Goal: Use online tool/utility: Utilize a website feature to perform a specific function

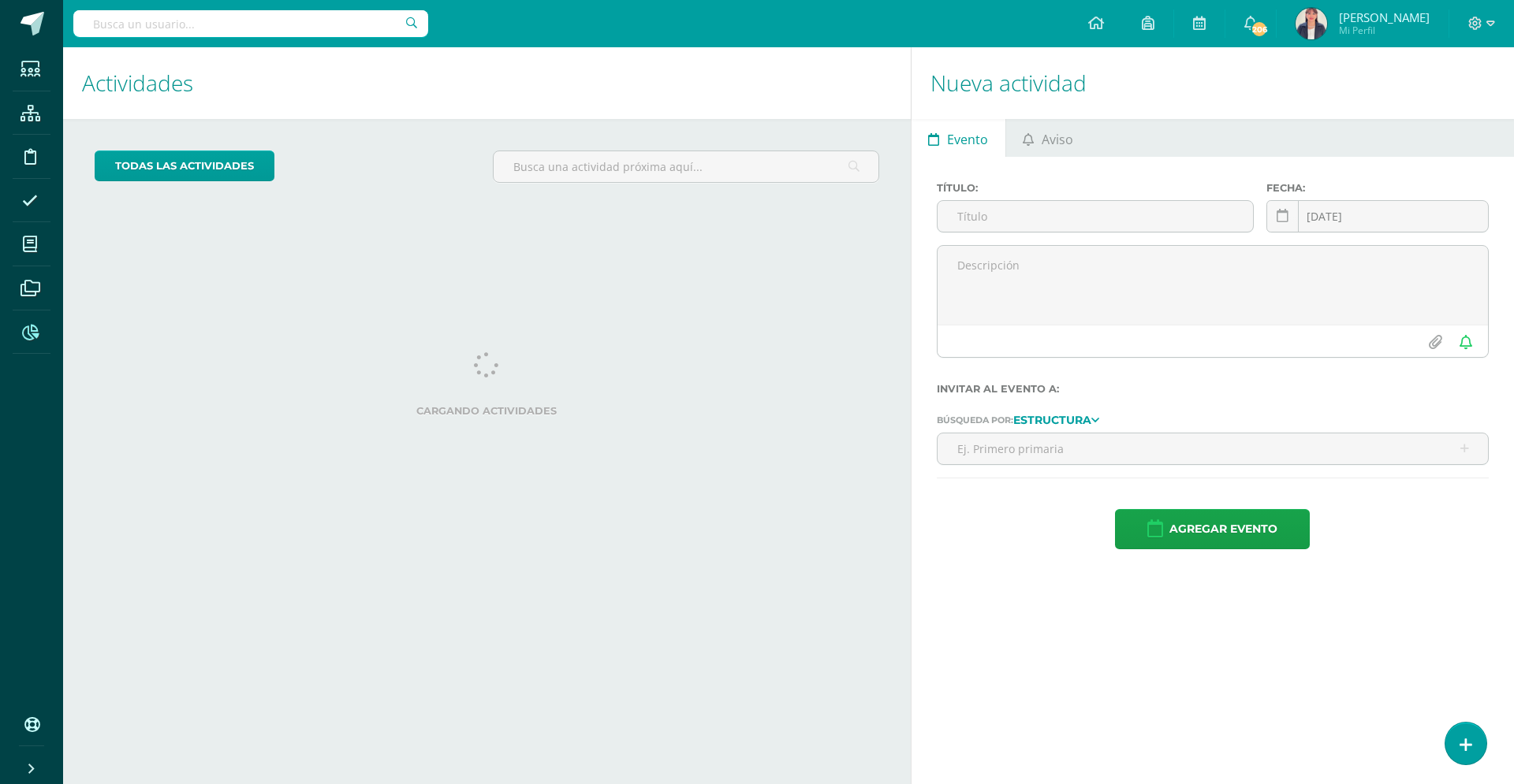
click at [29, 338] on icon at bounding box center [30, 332] width 17 height 16
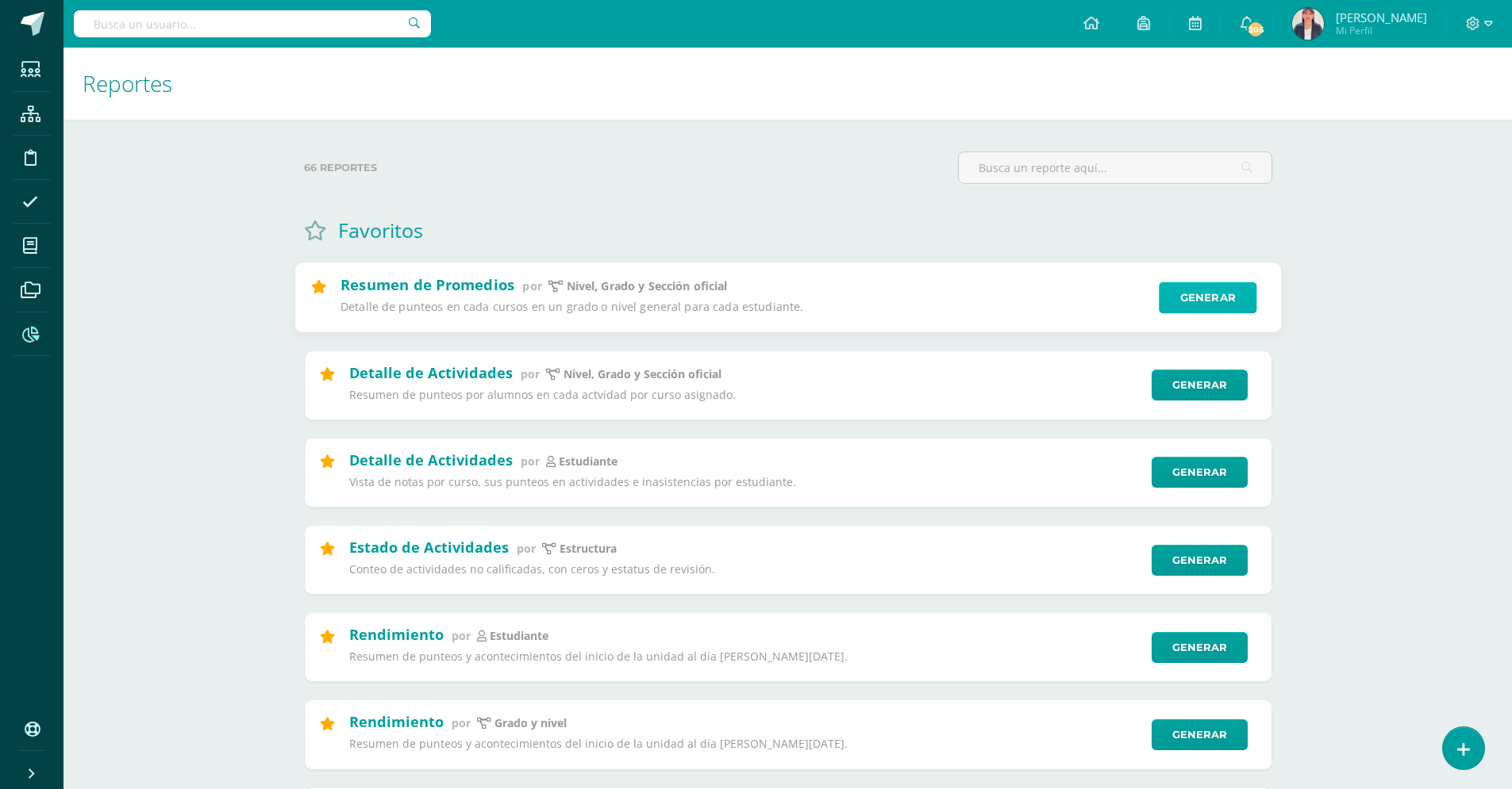
click at [1207, 301] on link "Generar" at bounding box center [1207, 299] width 97 height 32
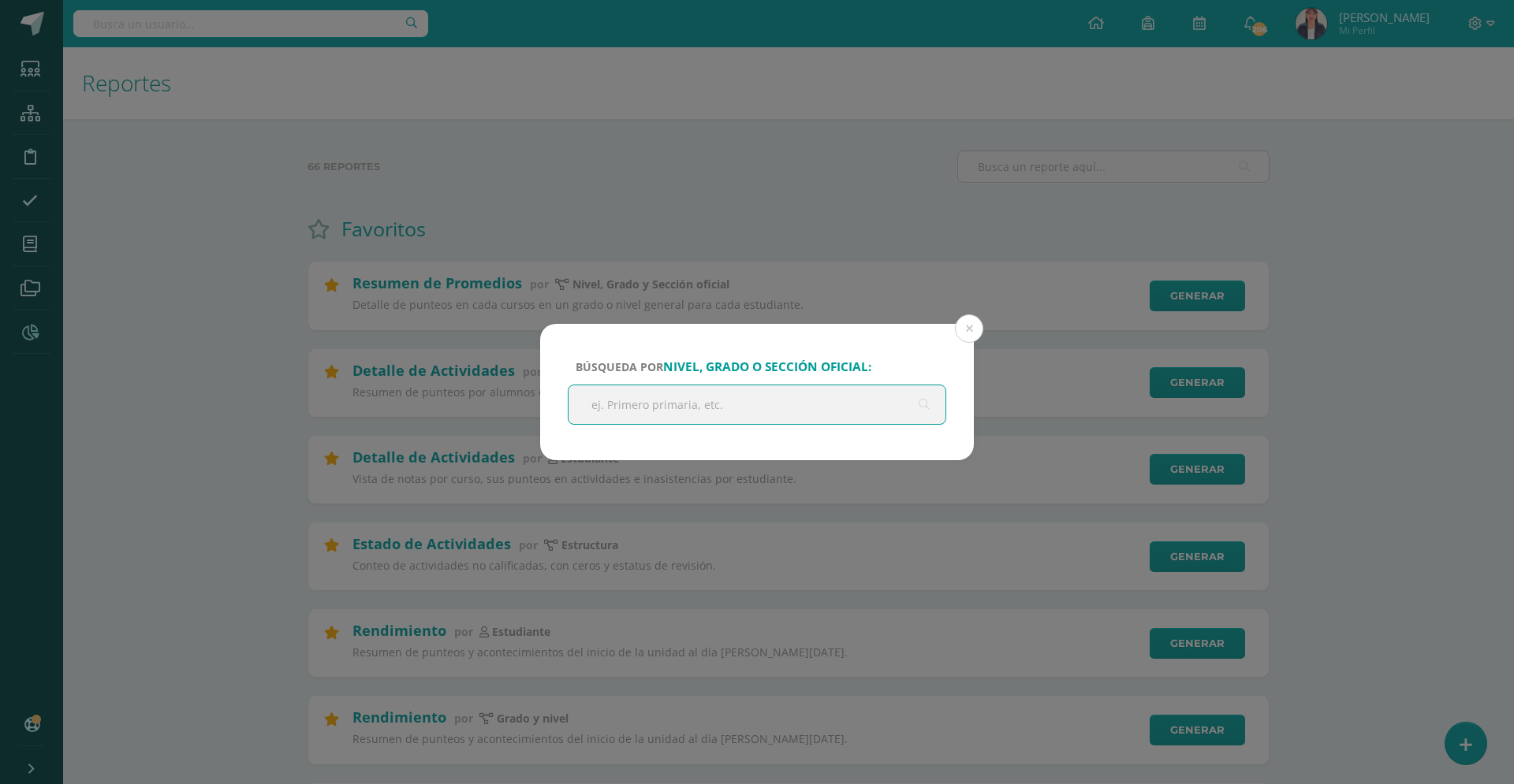
type input "u"
type input "onceavo"
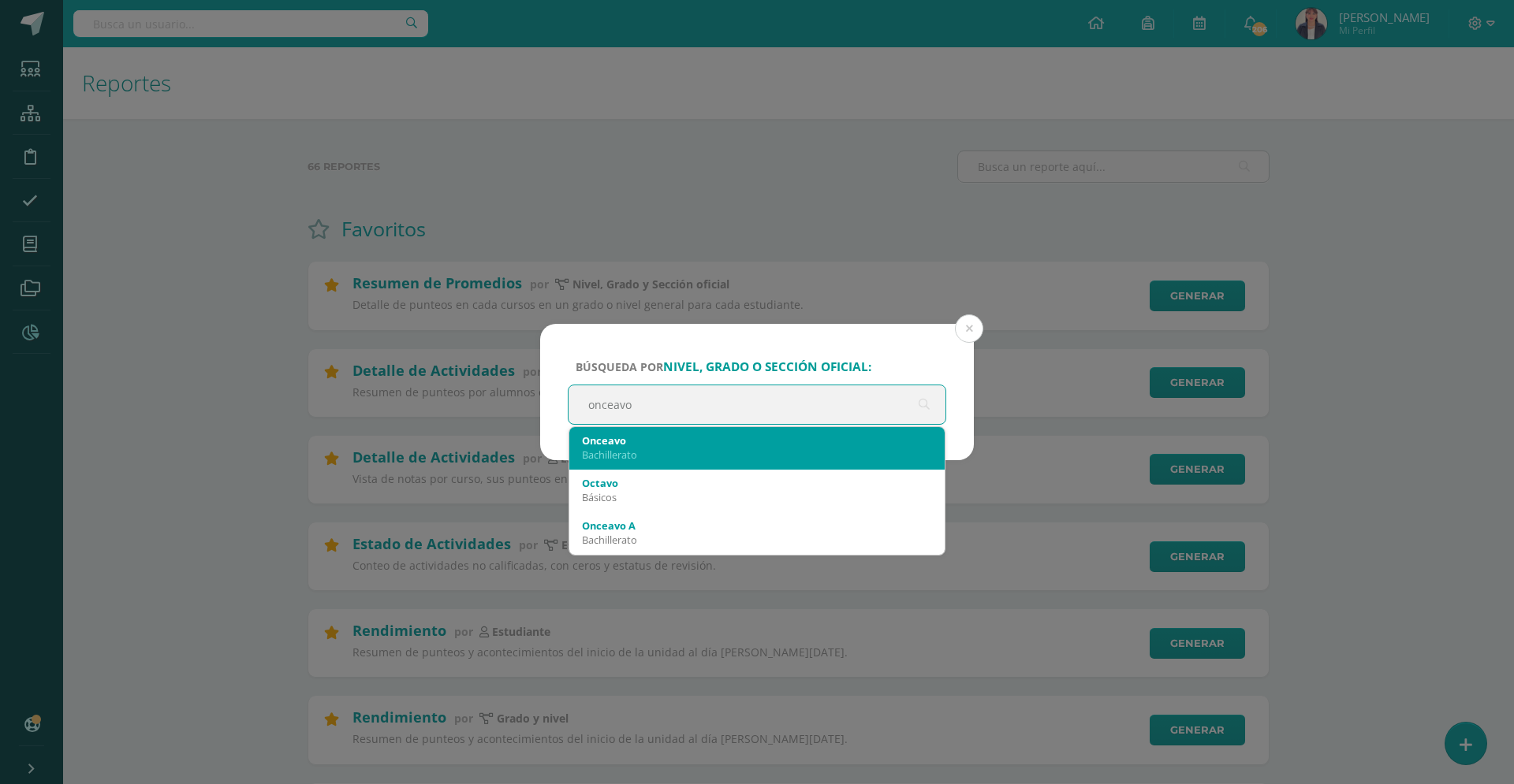
click at [781, 434] on div "Onceavo" at bounding box center [757, 440] width 350 height 14
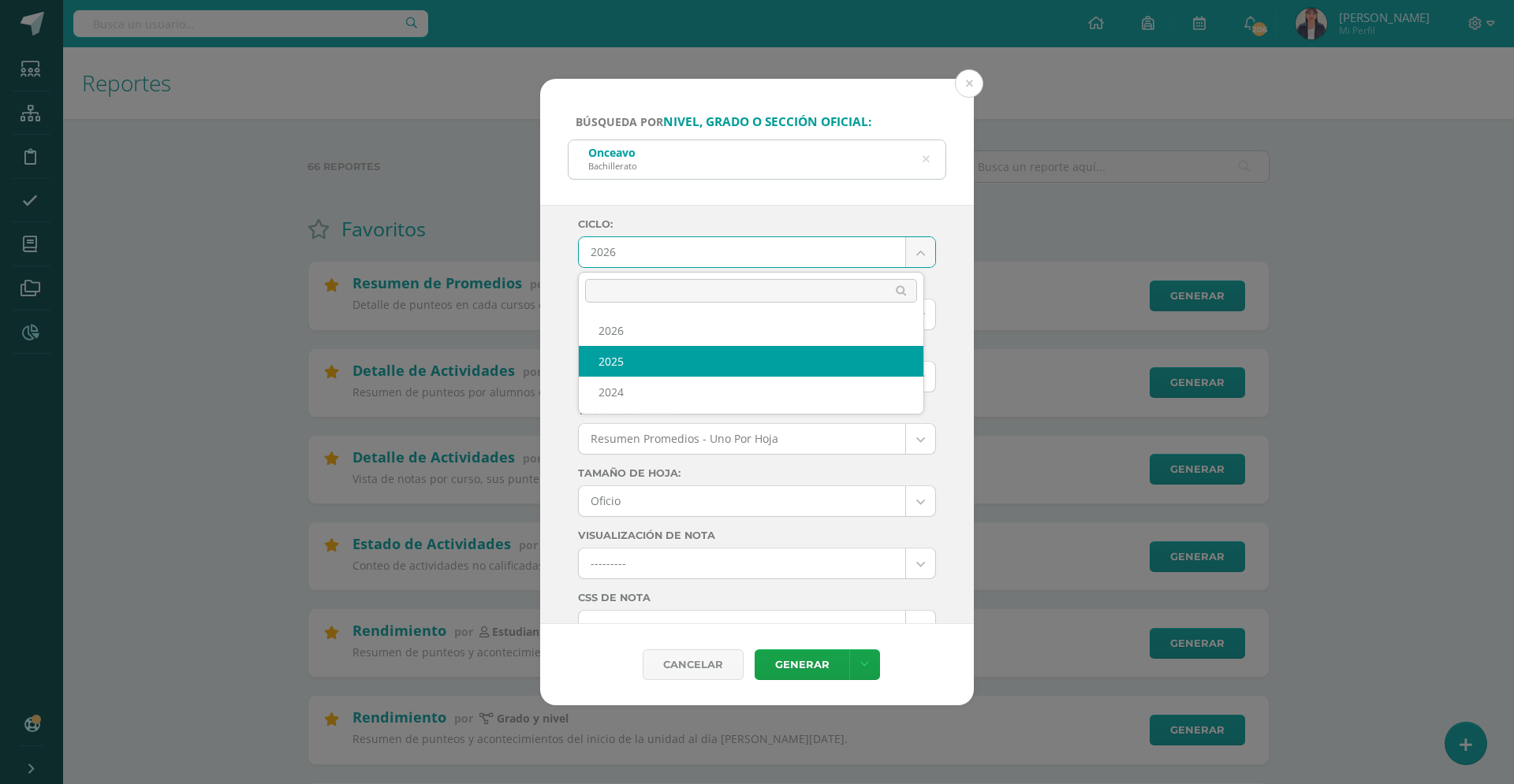
select select "4"
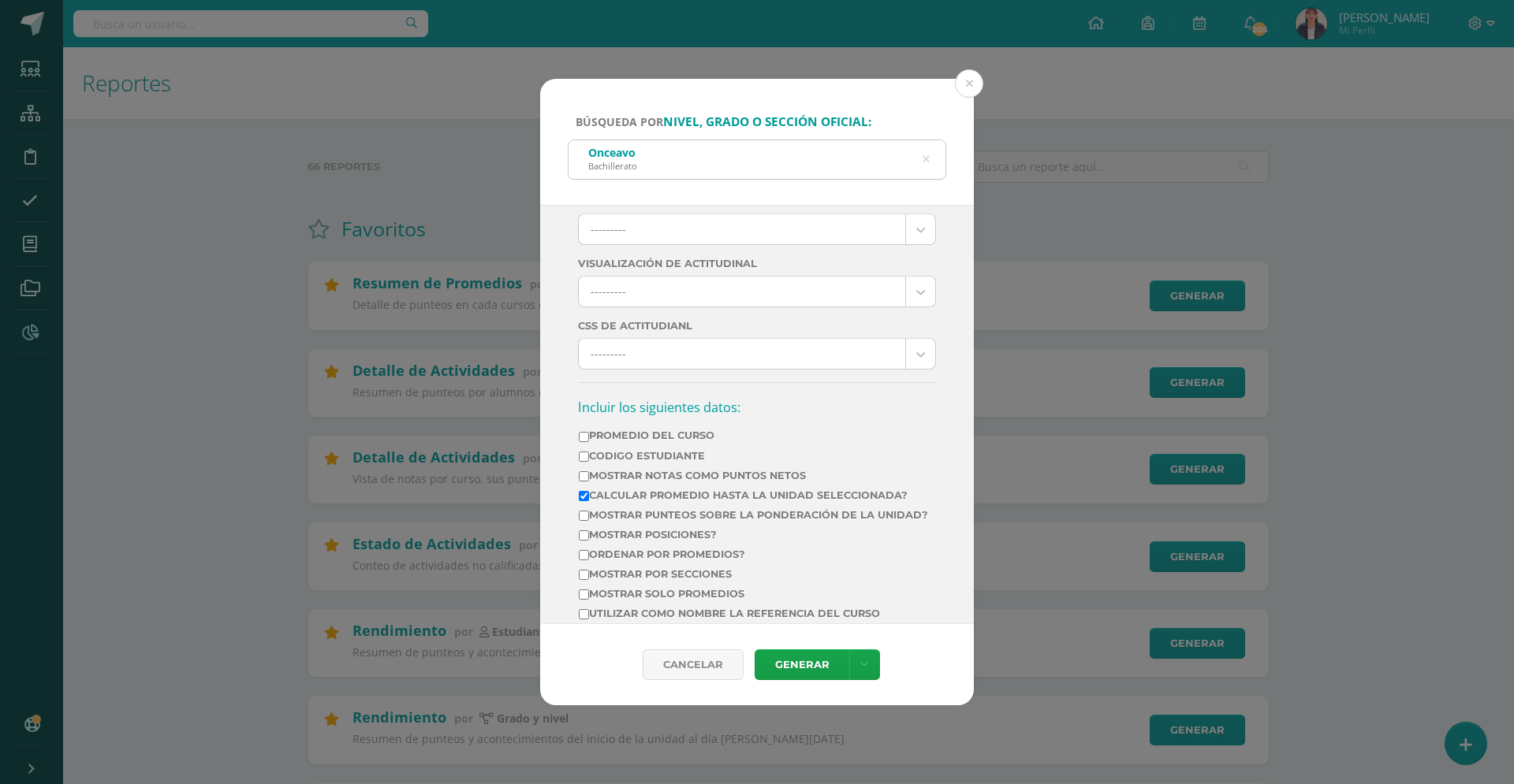
scroll to position [400, 0]
click at [582, 597] on input "Mostrar solo promedios" at bounding box center [583, 592] width 10 height 10
checkbox input "true"
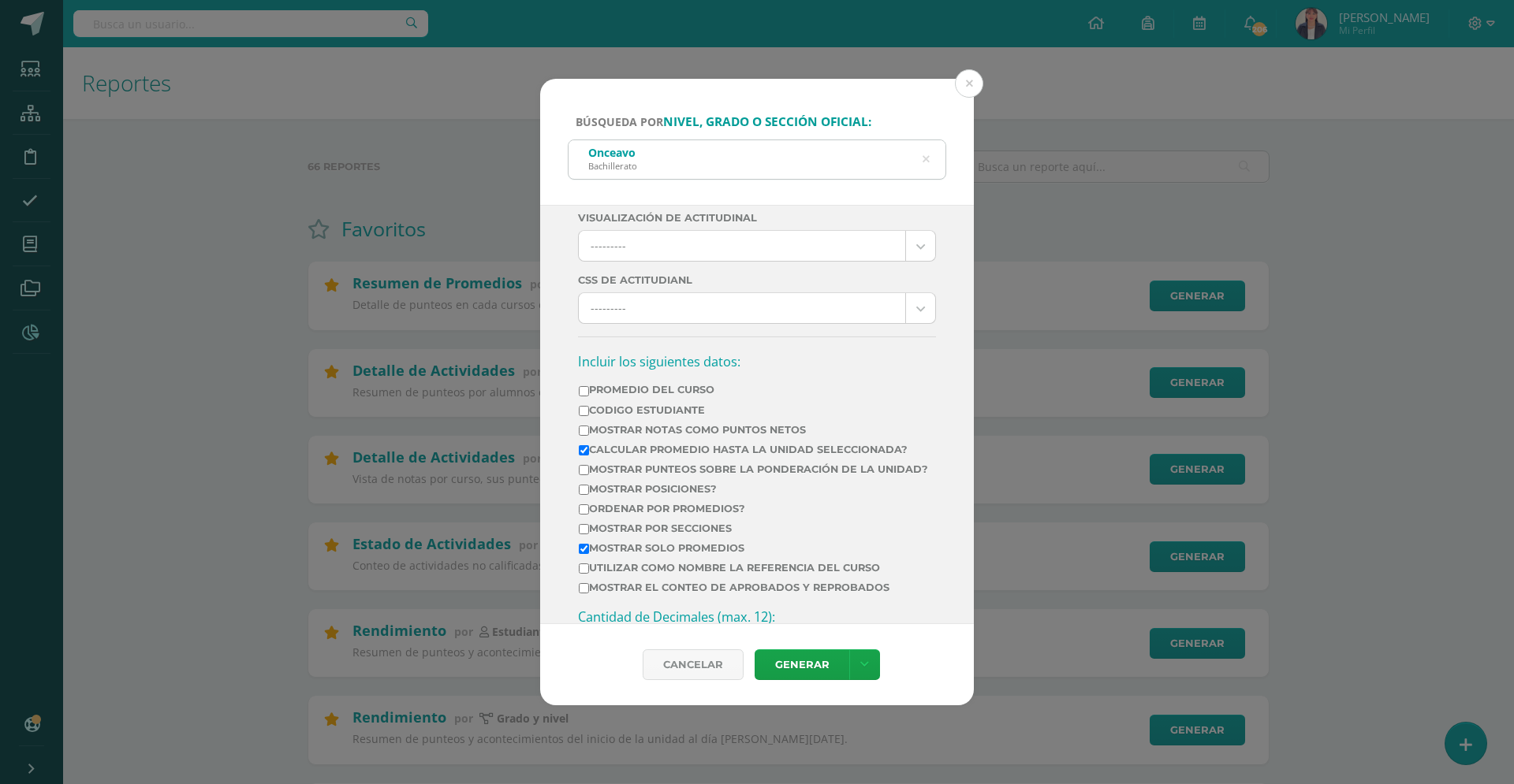
scroll to position [479, 0]
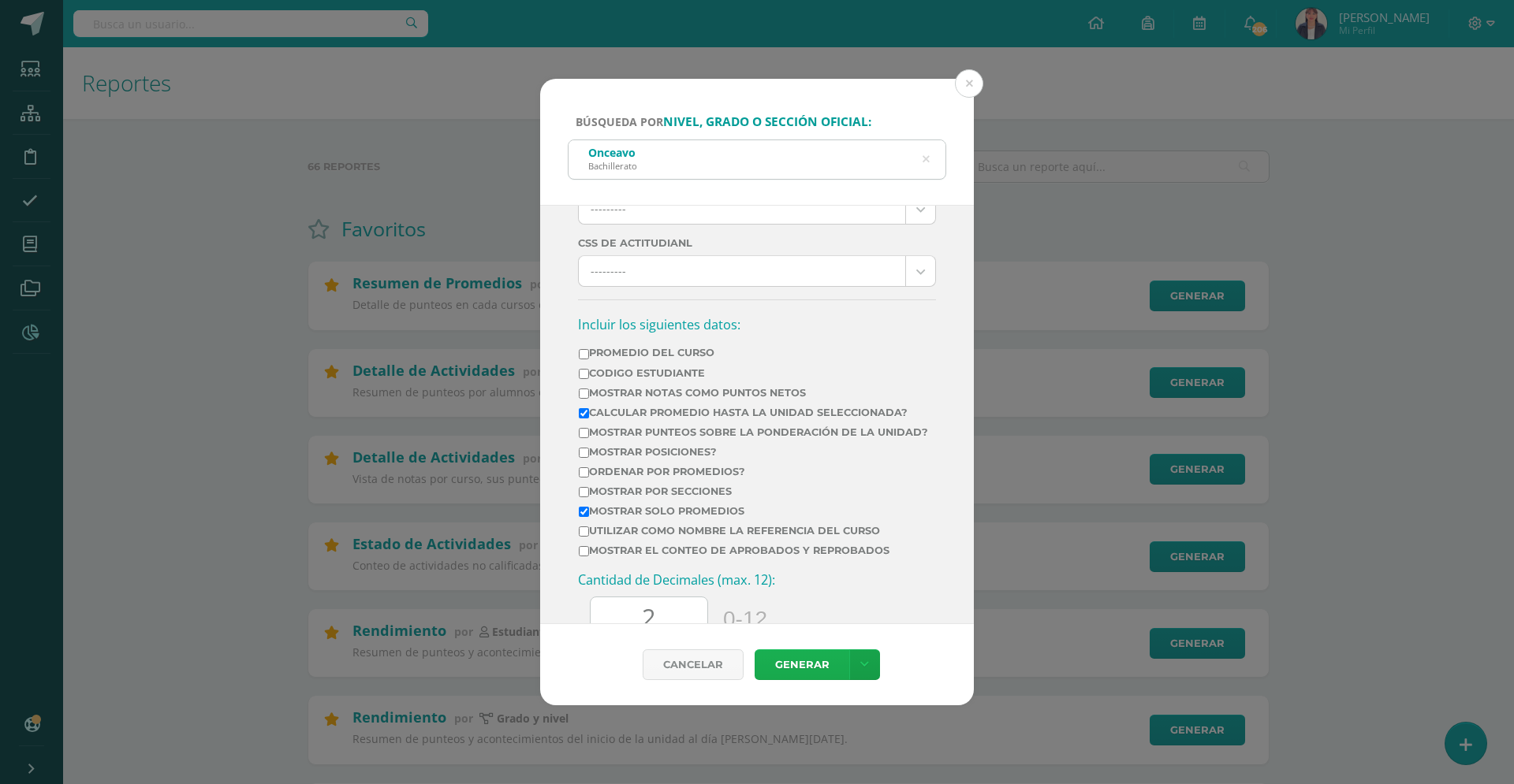
click at [800, 659] on link "Generar" at bounding box center [802, 665] width 95 height 31
click at [584, 458] on input "Mostrar posiciones?" at bounding box center [583, 453] width 10 height 10
checkbox input "true"
click at [808, 667] on link "Generar" at bounding box center [802, 665] width 95 height 31
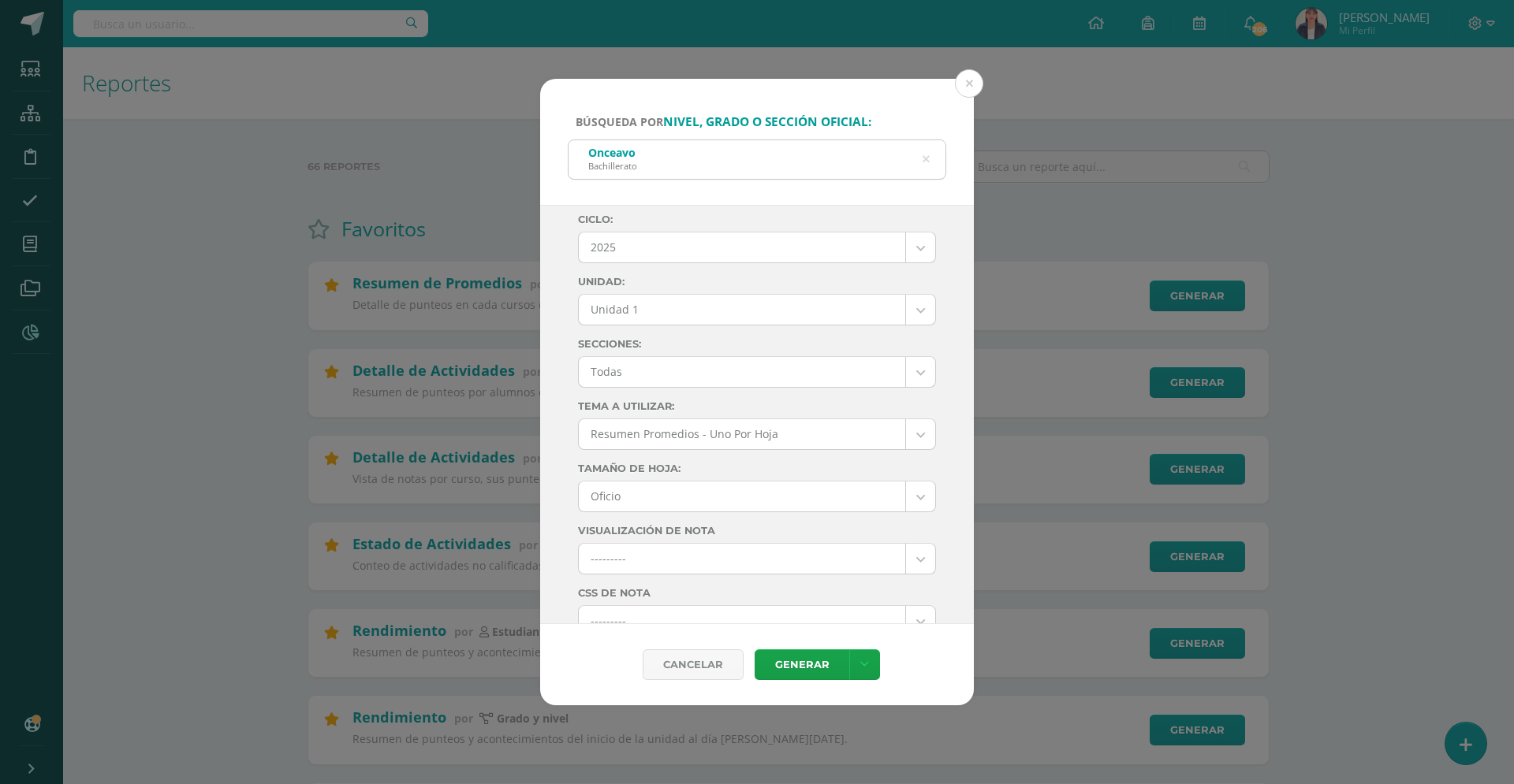
scroll to position [0, 0]
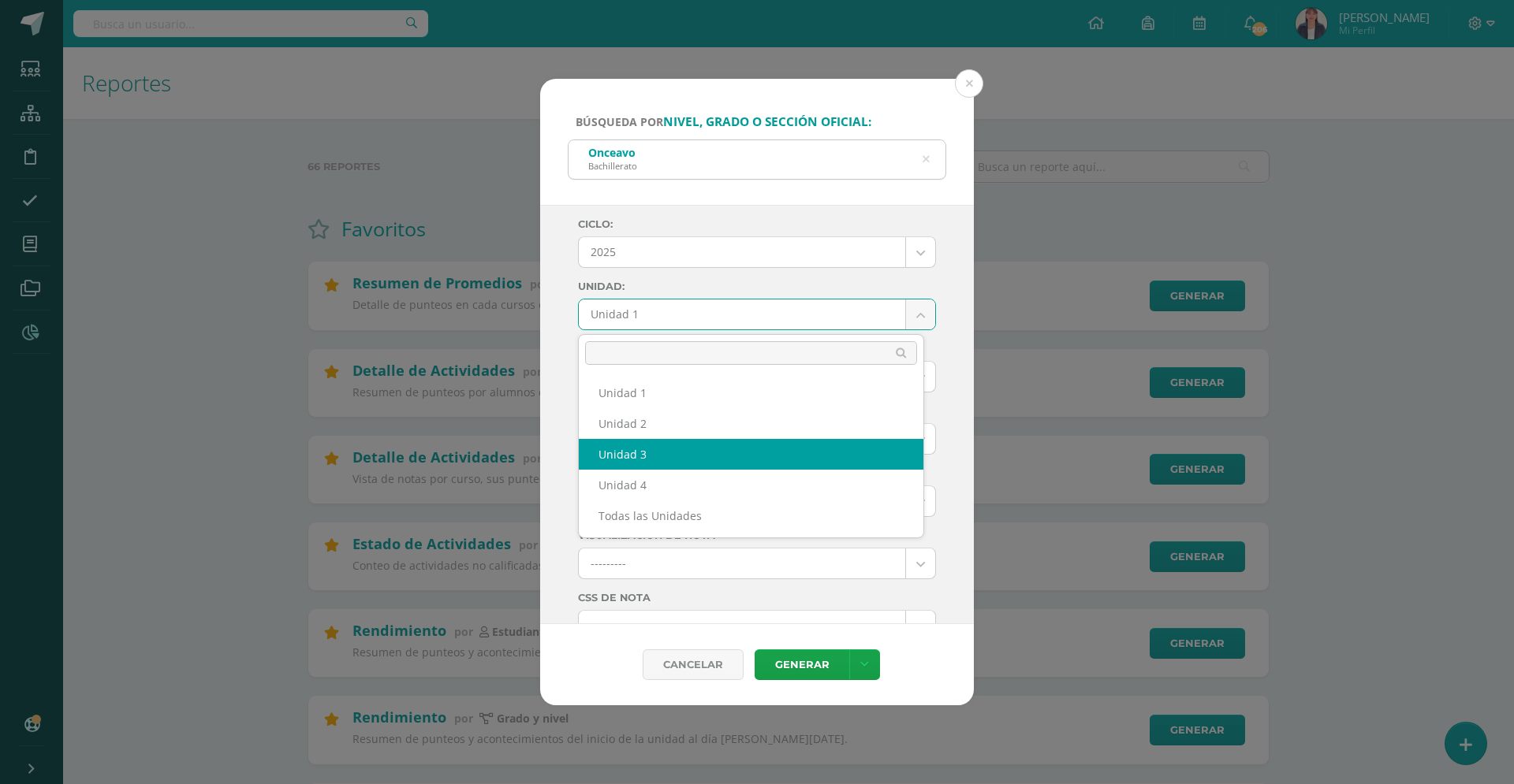
select select "Unidad 3"
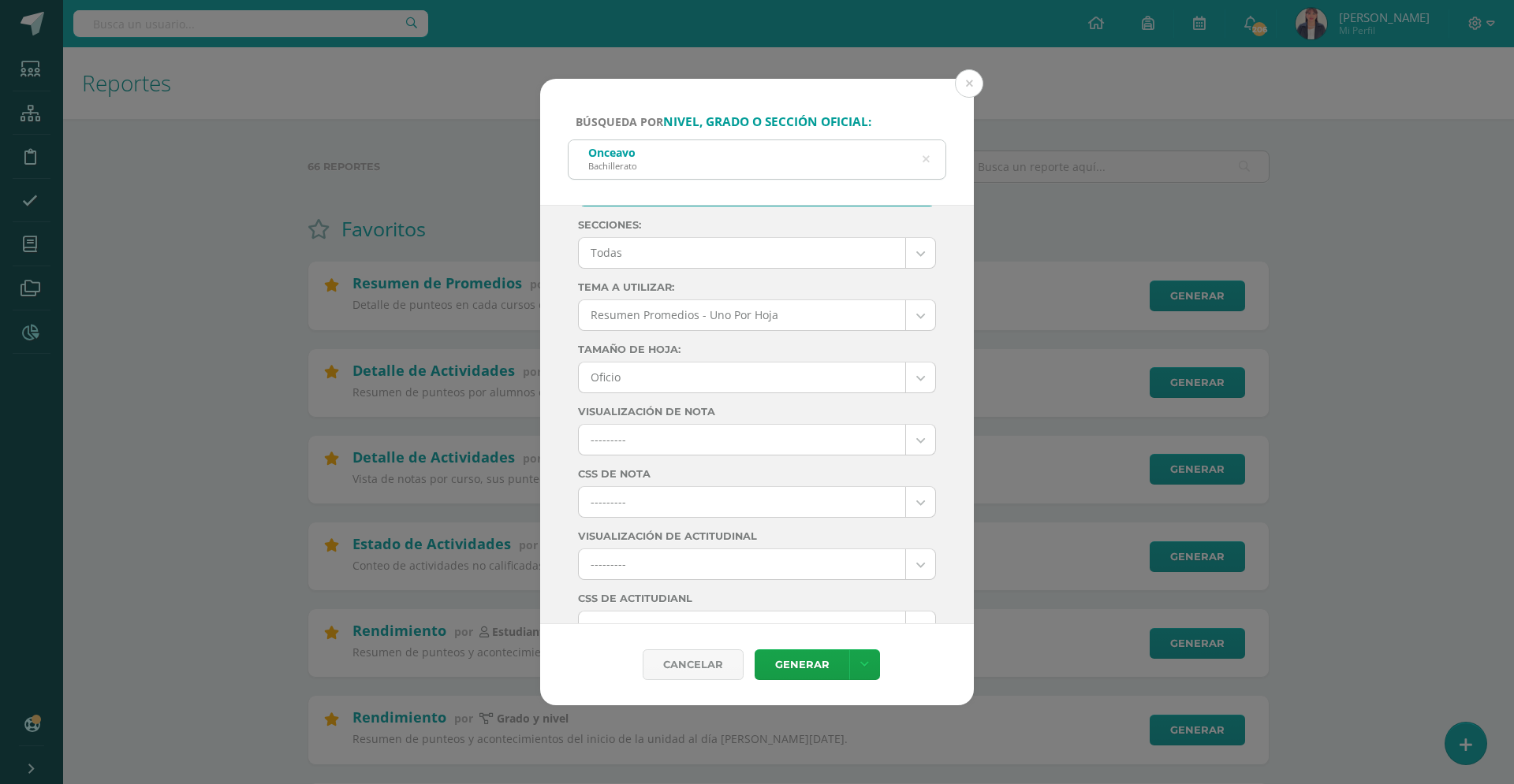
scroll to position [608, 0]
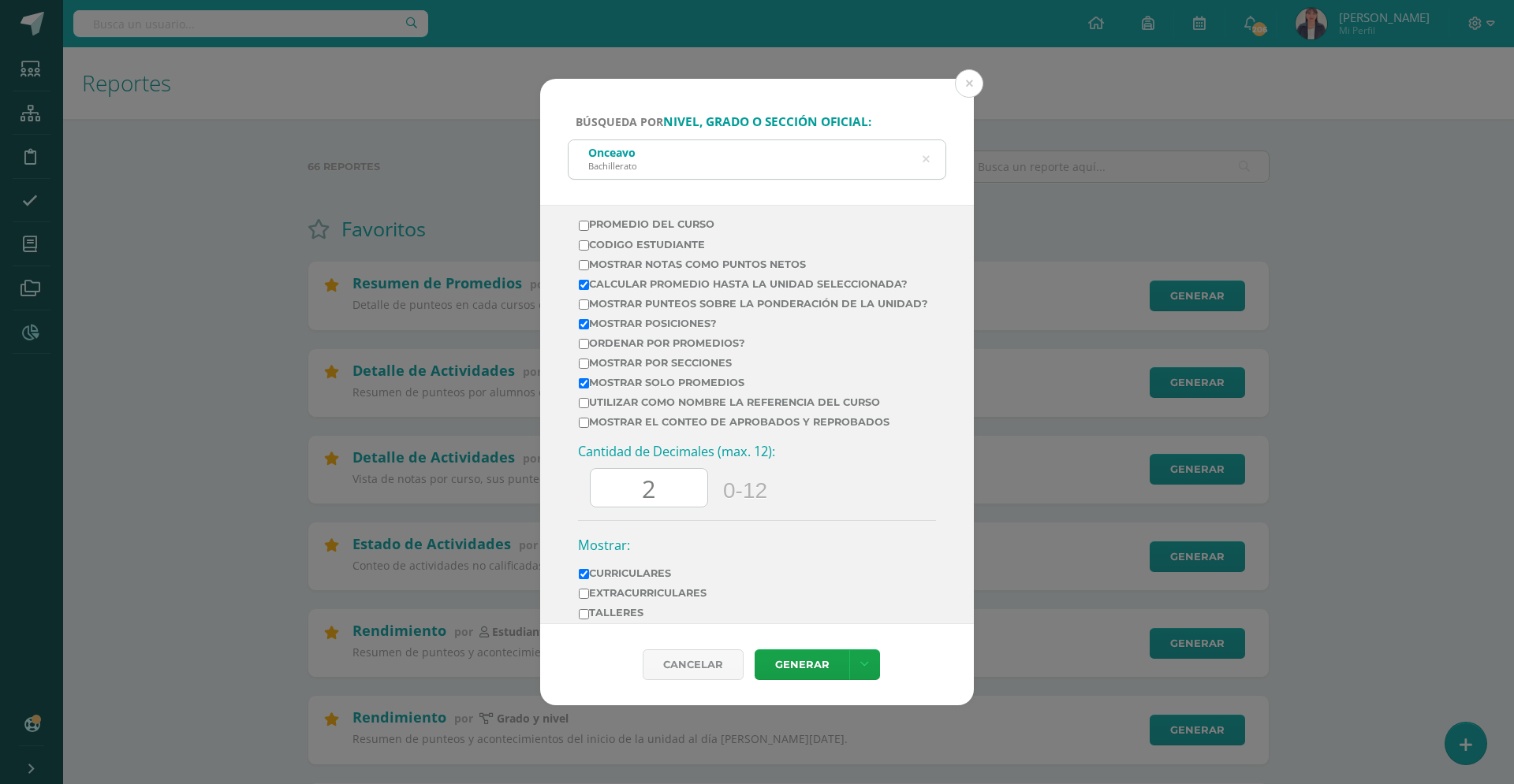
click at [583, 228] on input "Promedio del Curso" at bounding box center [583, 226] width 10 height 10
checkbox input "true"
click at [583, 350] on input "Ordenar por promedios?" at bounding box center [583, 344] width 10 height 10
checkbox input "true"
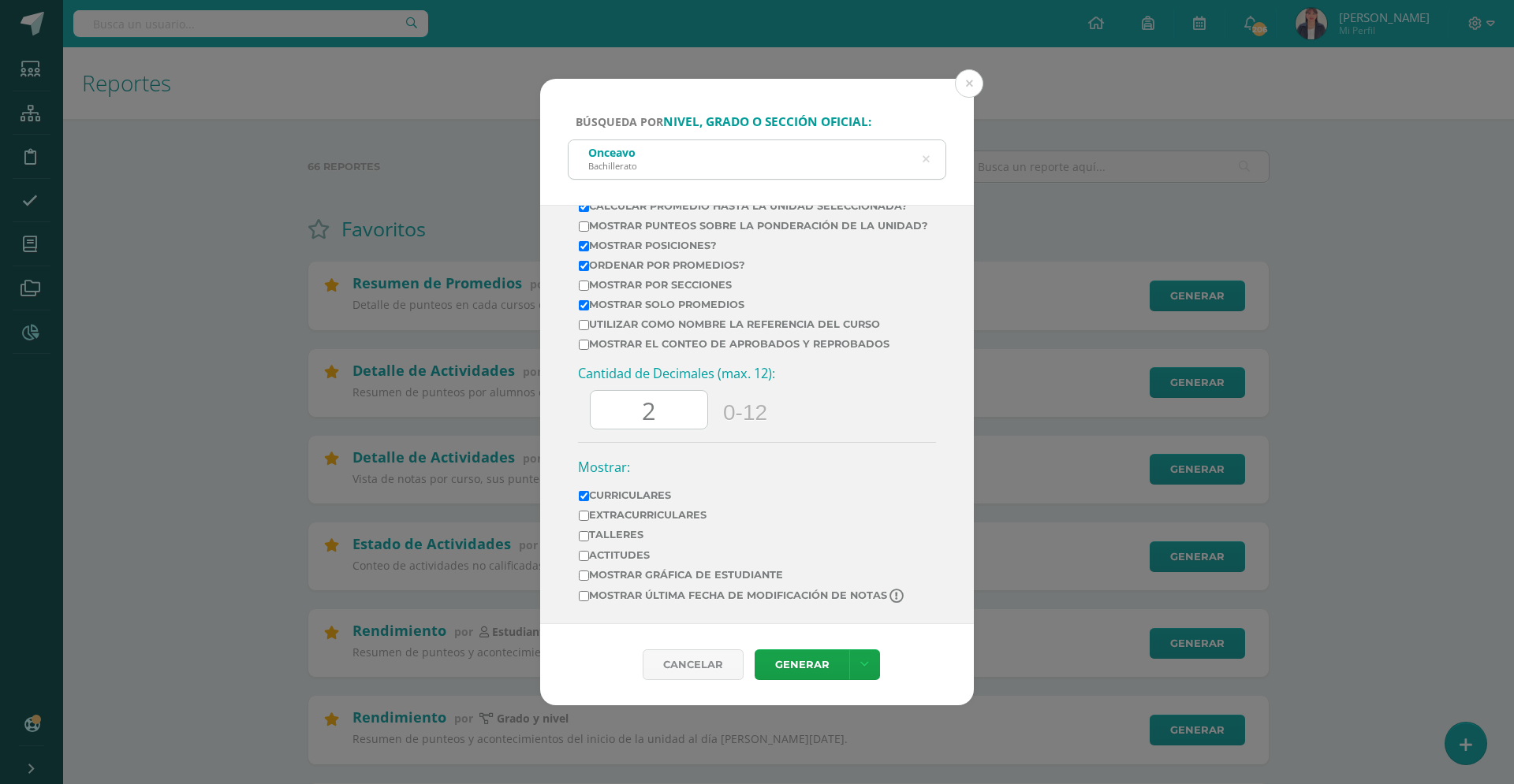
scroll to position [697, 0]
click at [800, 663] on link "Generar" at bounding box center [802, 665] width 95 height 31
